Goal: Task Accomplishment & Management: Use online tool/utility

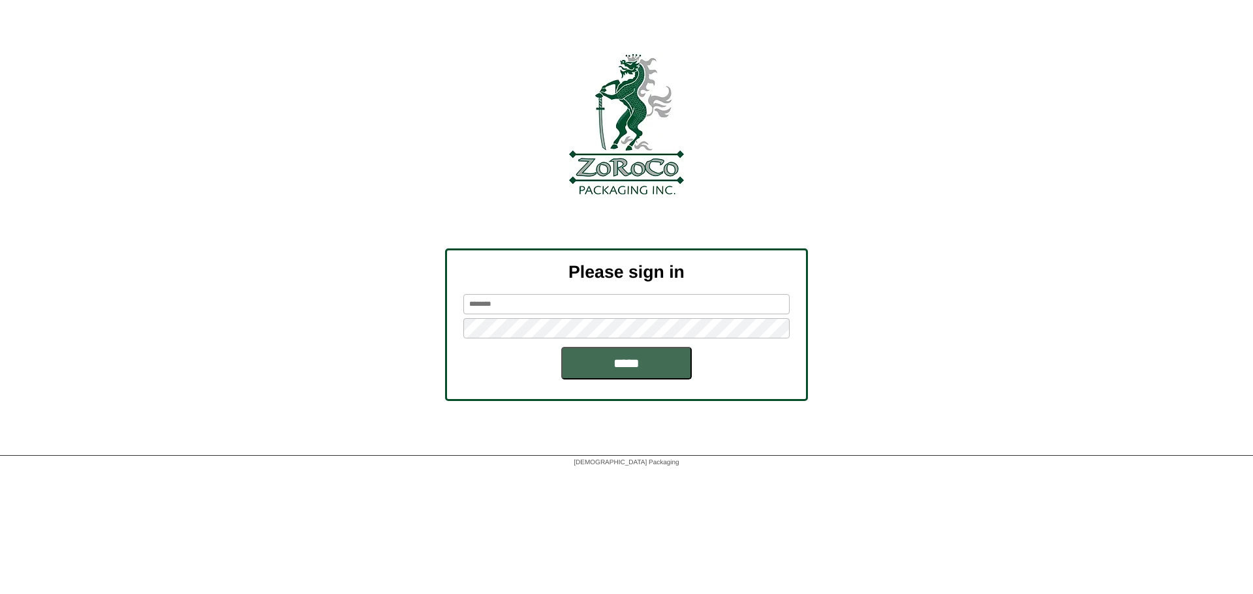
type input "*******"
click at [595, 368] on input "*****" at bounding box center [626, 363] width 130 height 33
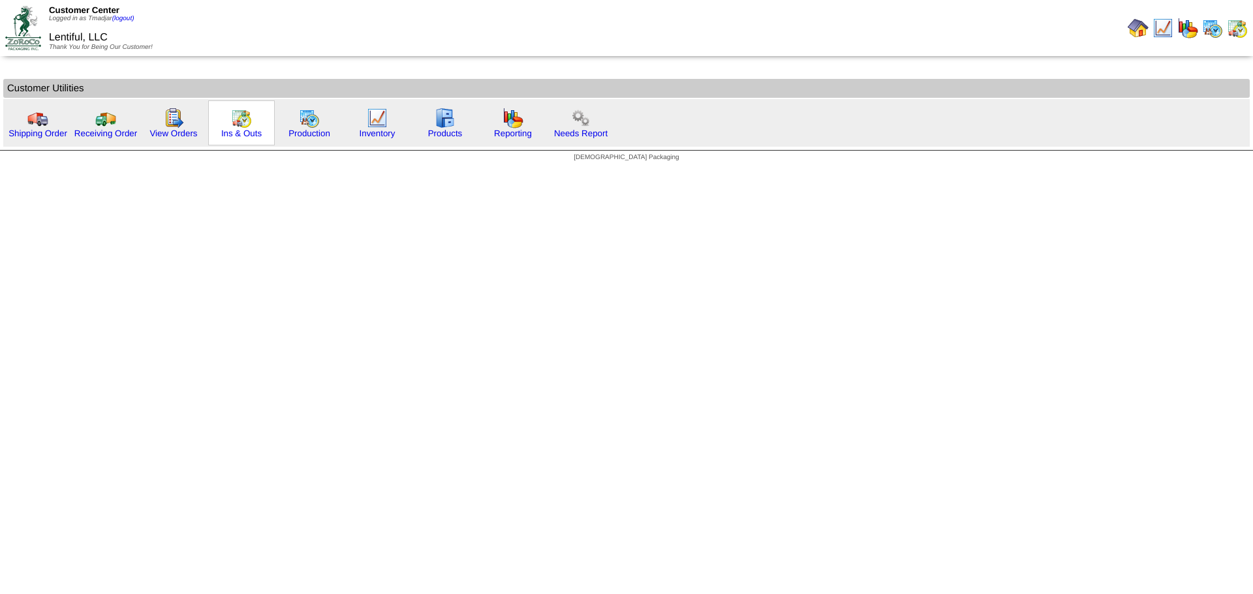
click at [238, 124] on img at bounding box center [241, 118] width 21 height 21
